Goal: Information Seeking & Learning: Learn about a topic

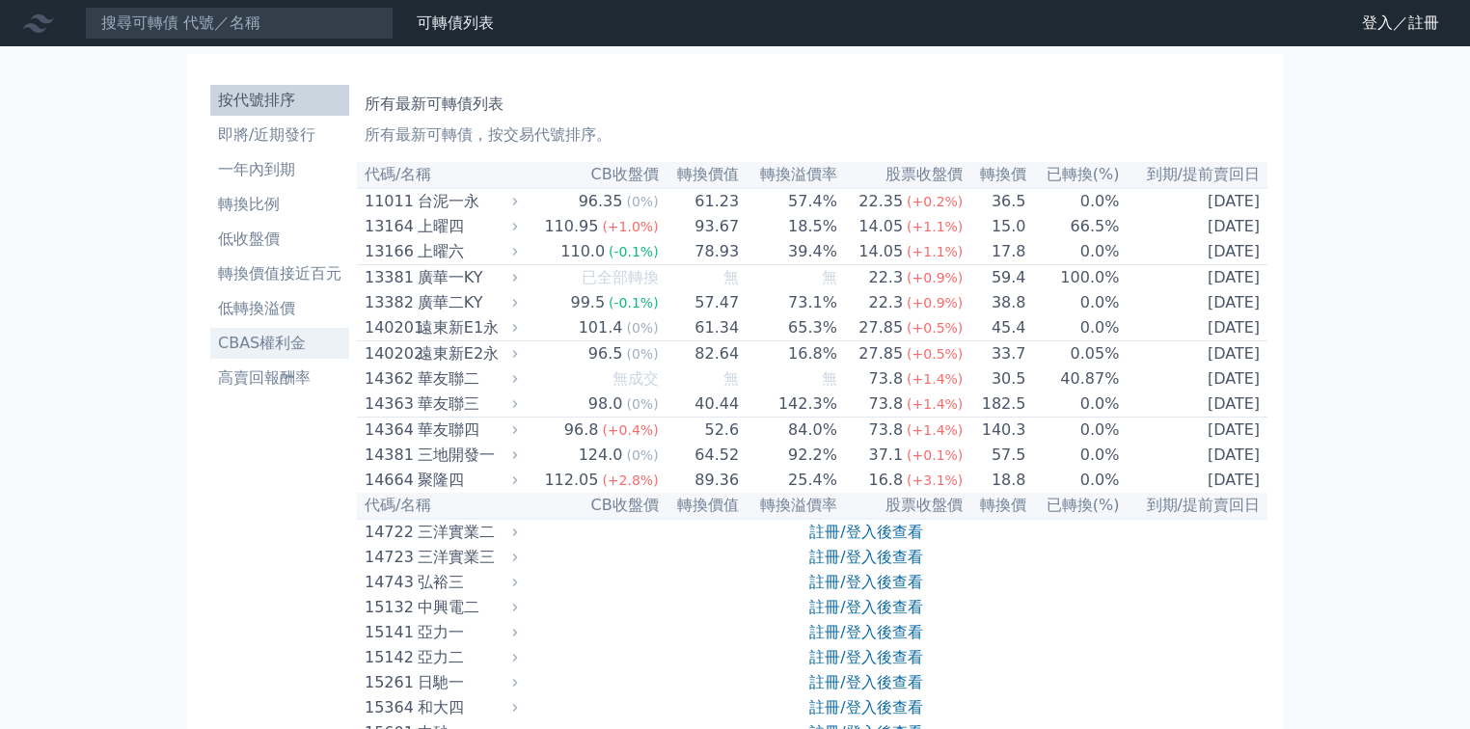
click at [276, 342] on li "CBAS權利金" at bounding box center [279, 343] width 139 height 23
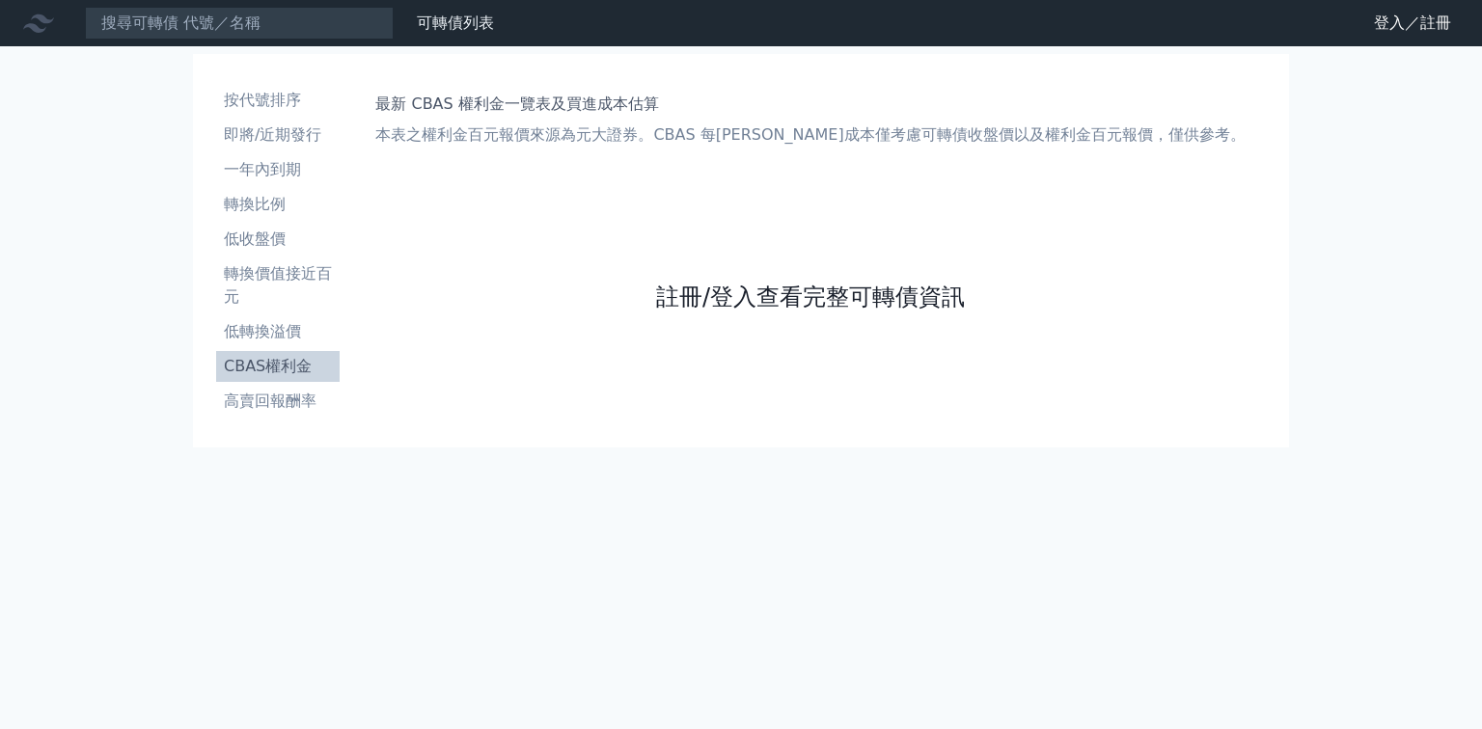
click at [761, 298] on link "註冊/登入查看完整可轉債資訊" at bounding box center [810, 297] width 309 height 31
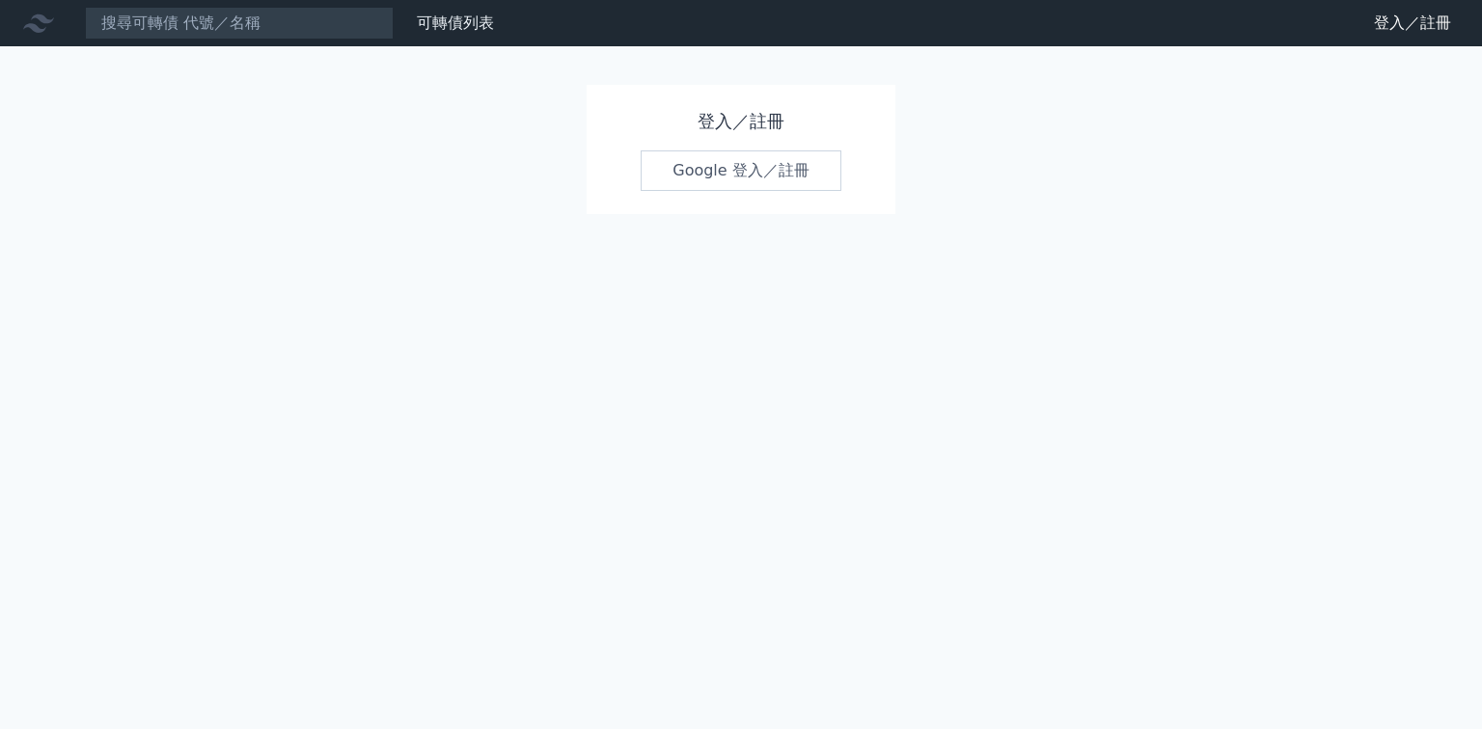
click at [766, 176] on link "Google 登入／註冊" at bounding box center [741, 171] width 201 height 41
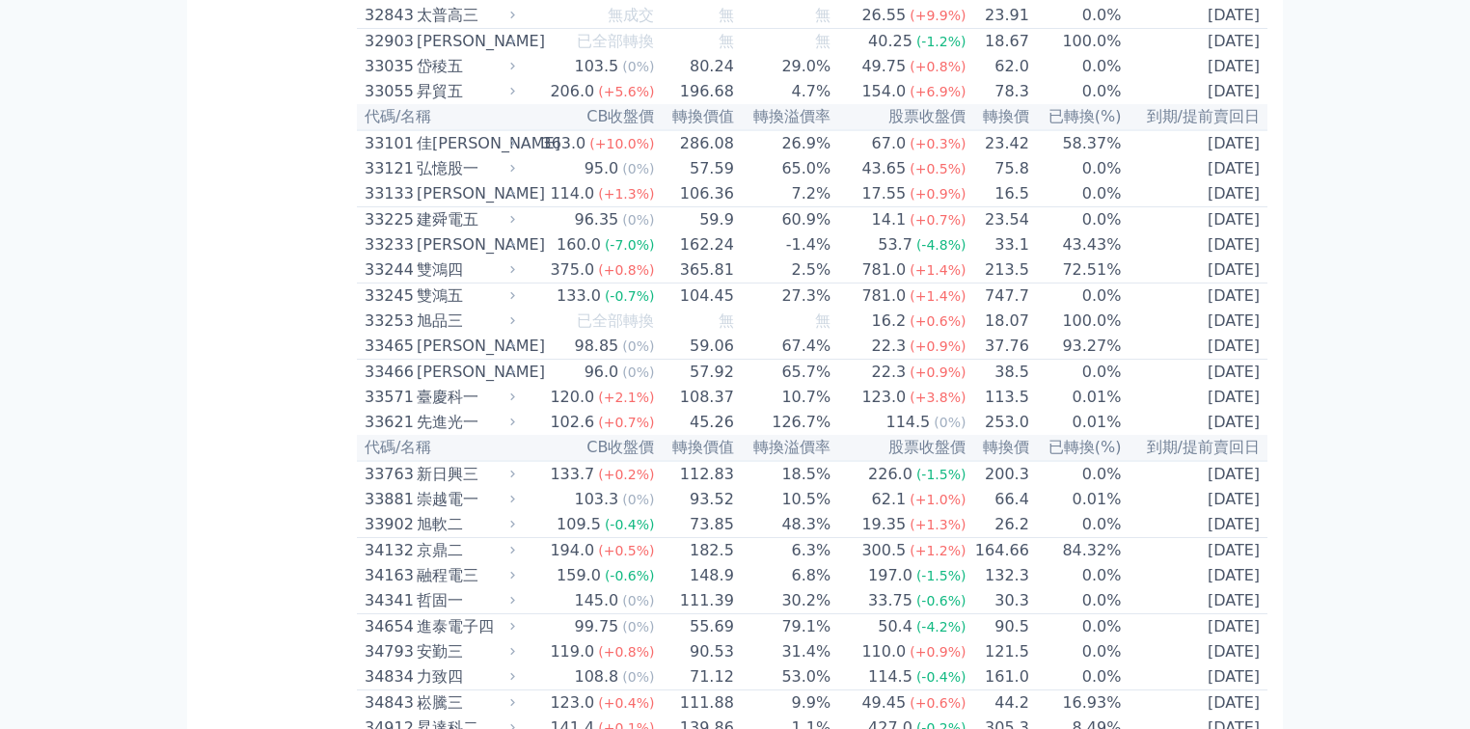
scroll to position [3473, 0]
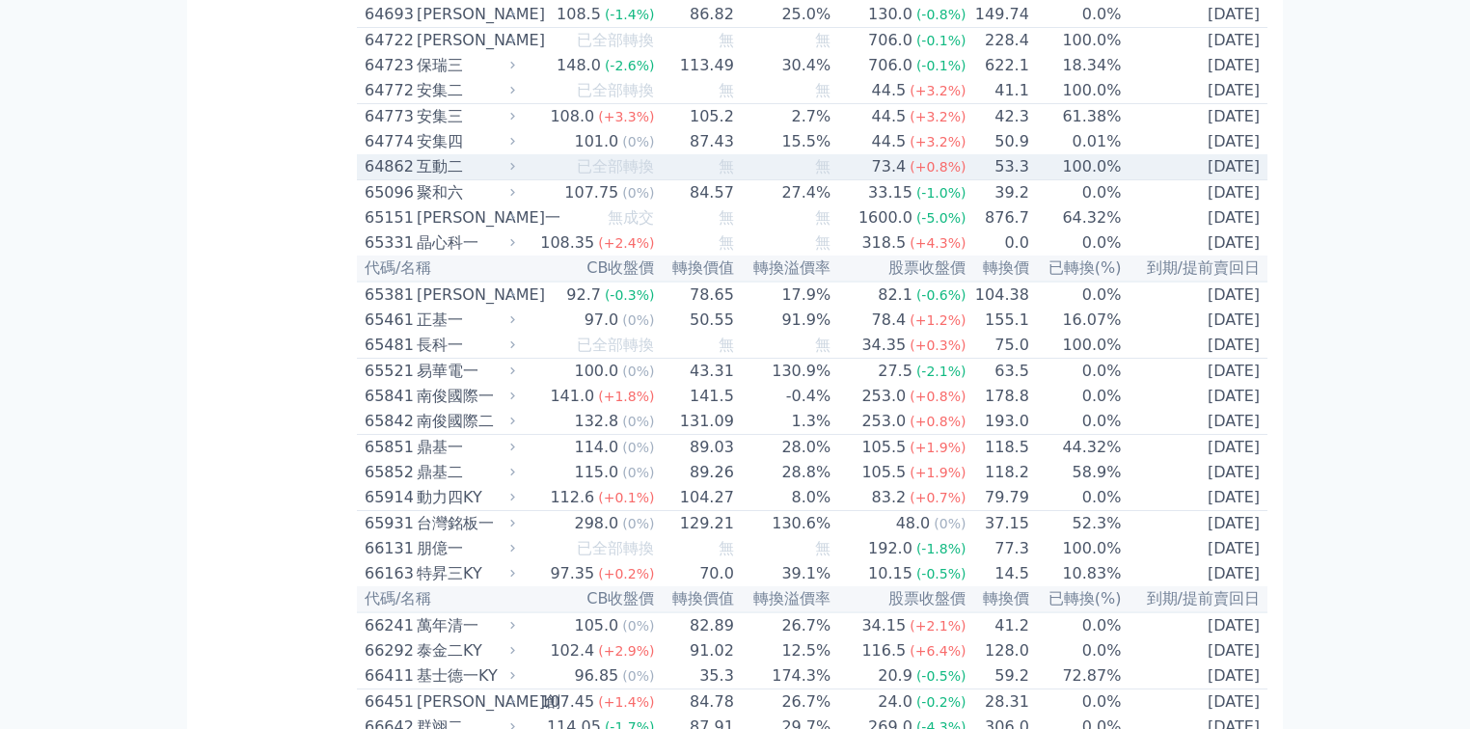
scroll to position [8336, 0]
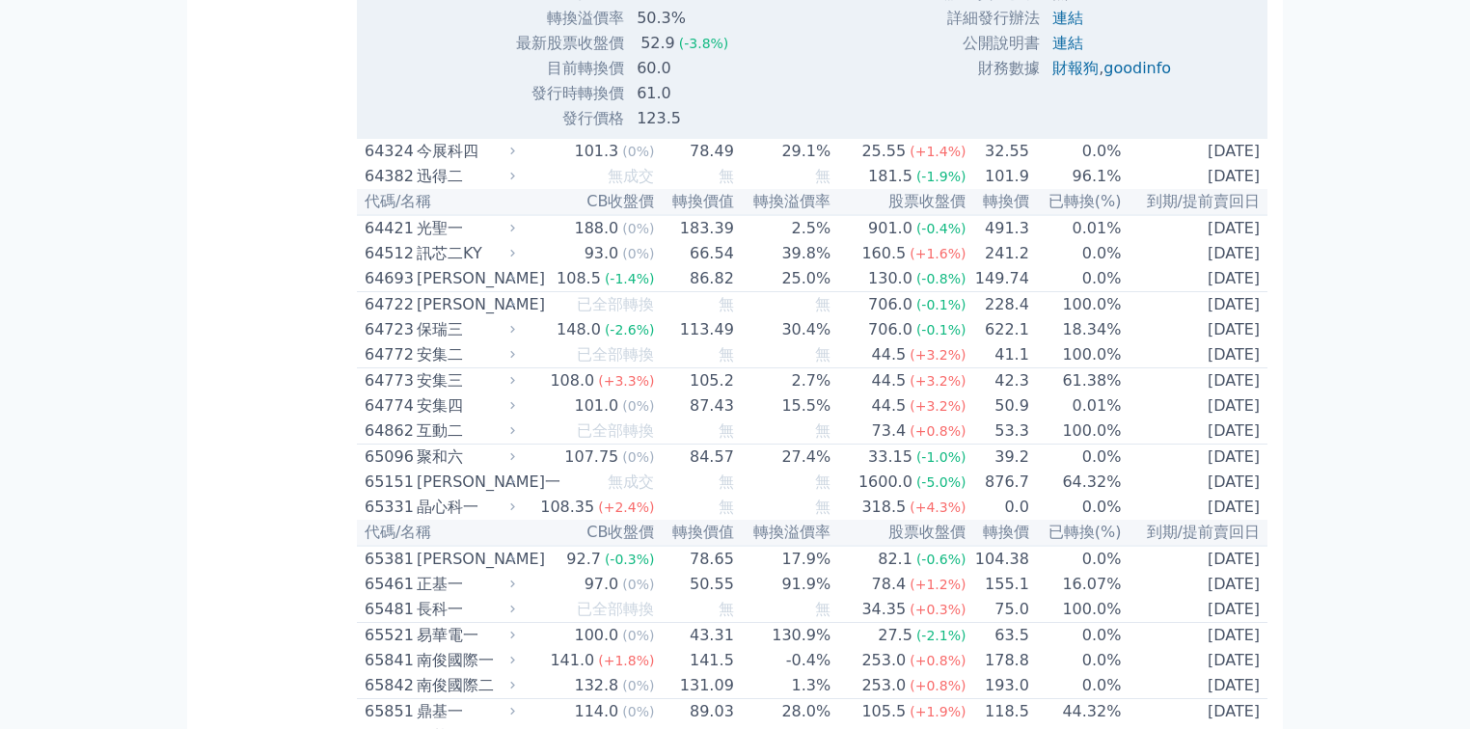
scroll to position [8567, 0]
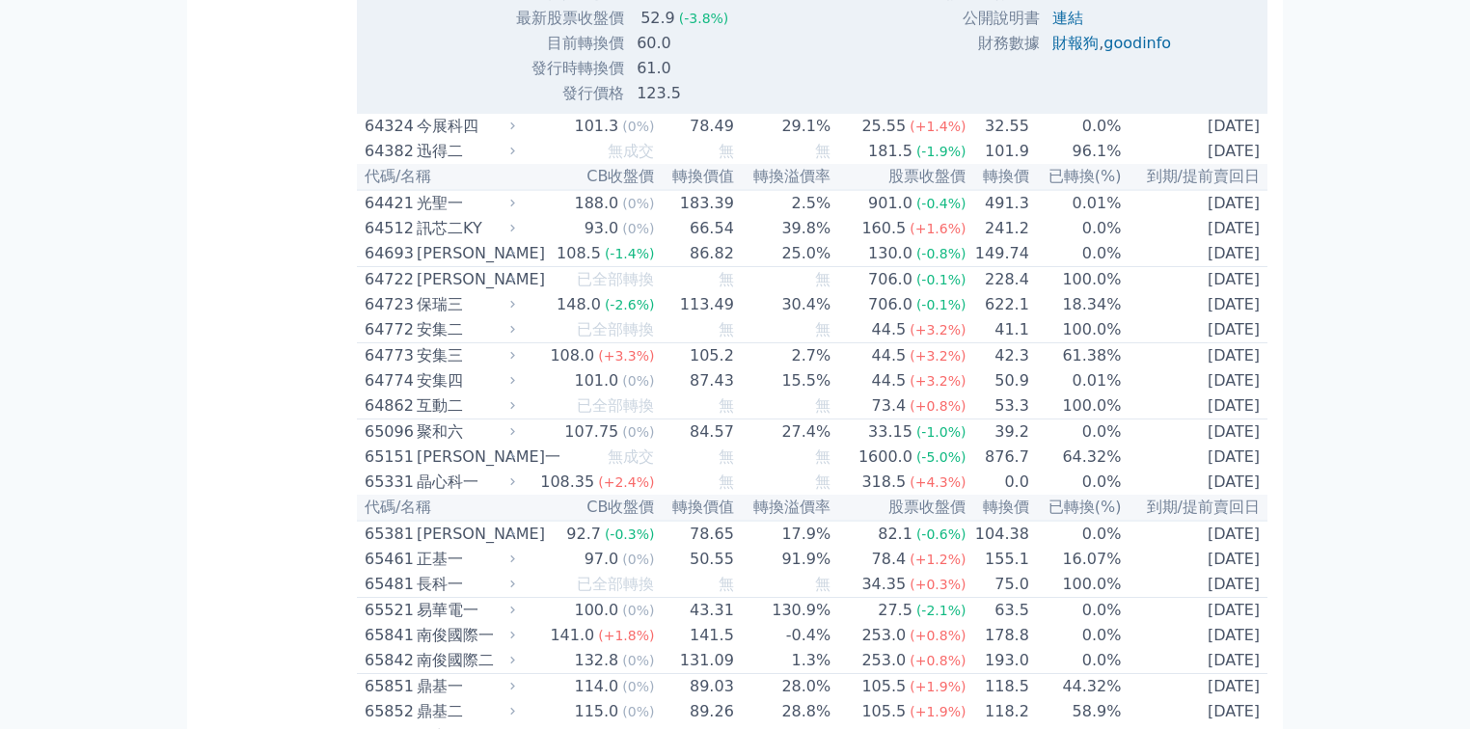
drag, startPoint x: 1046, startPoint y: 414, endPoint x: 932, endPoint y: 579, distance: 200.4
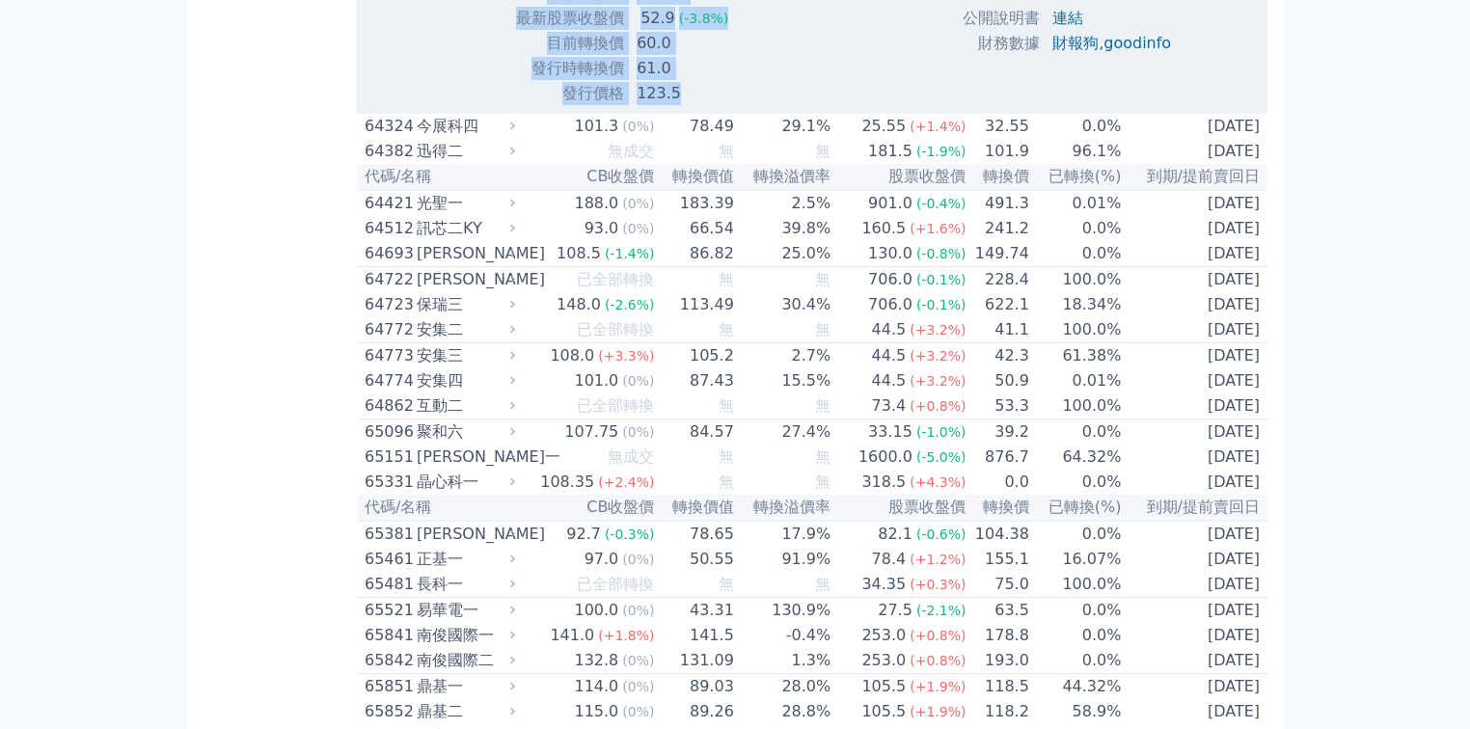
drag, startPoint x: 698, startPoint y: 678, endPoint x: 561, endPoint y: 418, distance: 293.9
